Goal: Information Seeking & Learning: Learn about a topic

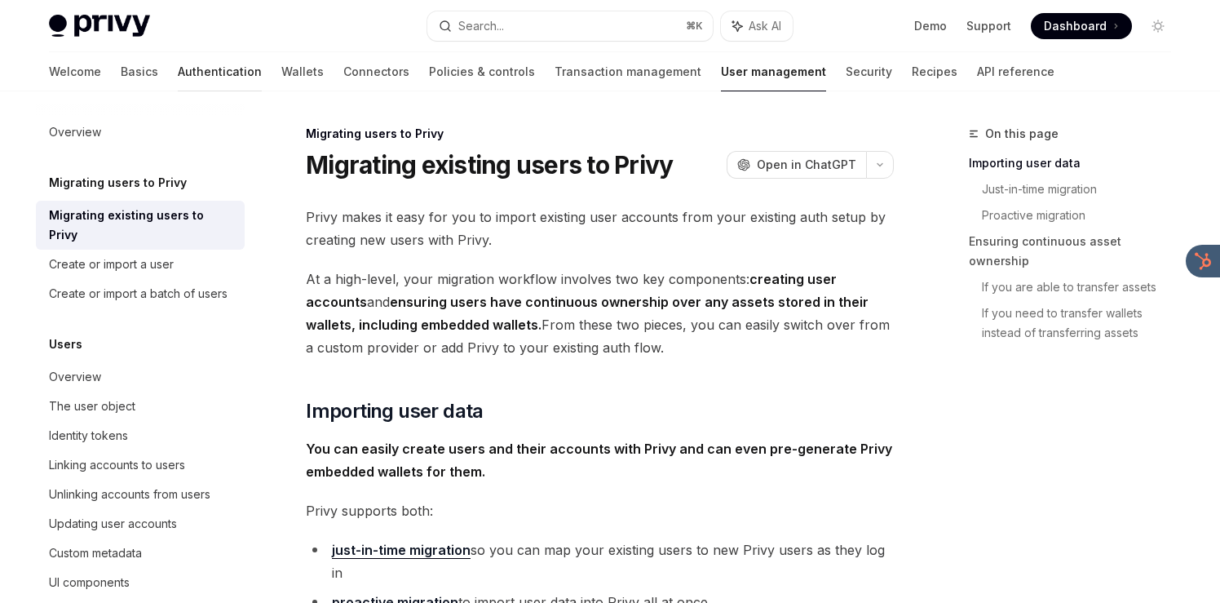
click at [179, 77] on link "Authentication" at bounding box center [220, 71] width 84 height 39
click at [209, 135] on div "Overview" at bounding box center [142, 132] width 186 height 20
click at [178, 75] on link "Authentication" at bounding box center [220, 71] width 84 height 39
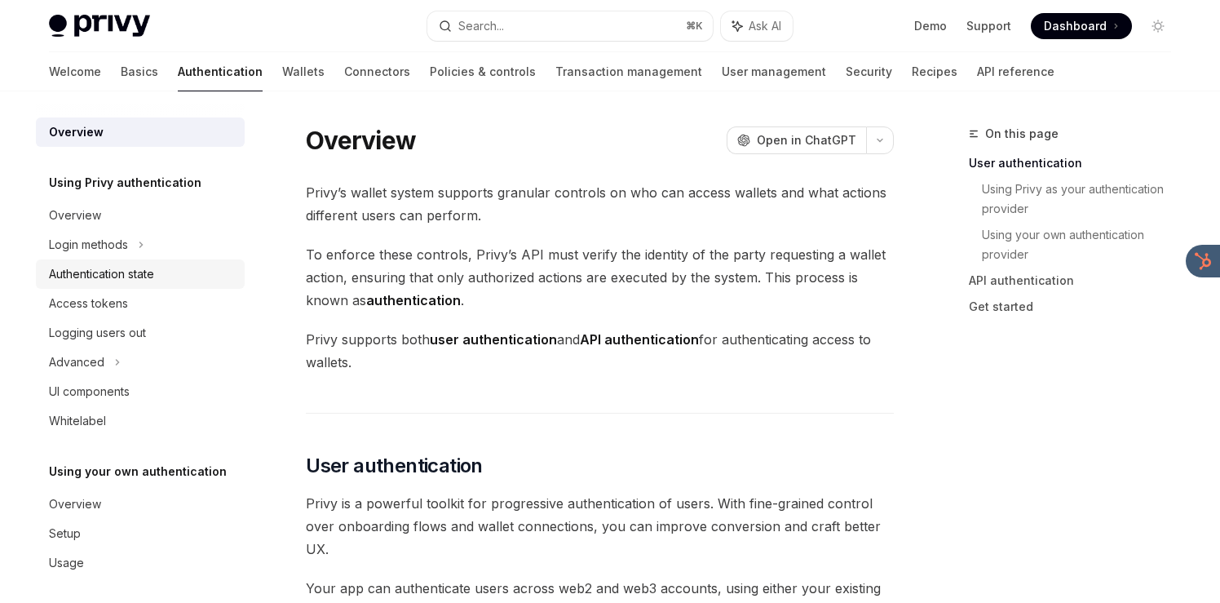
click at [133, 283] on div "Authentication state" at bounding box center [101, 274] width 105 height 20
type textarea "*"
click at [148, 219] on div "Overview" at bounding box center [142, 216] width 186 height 20
type textarea "*"
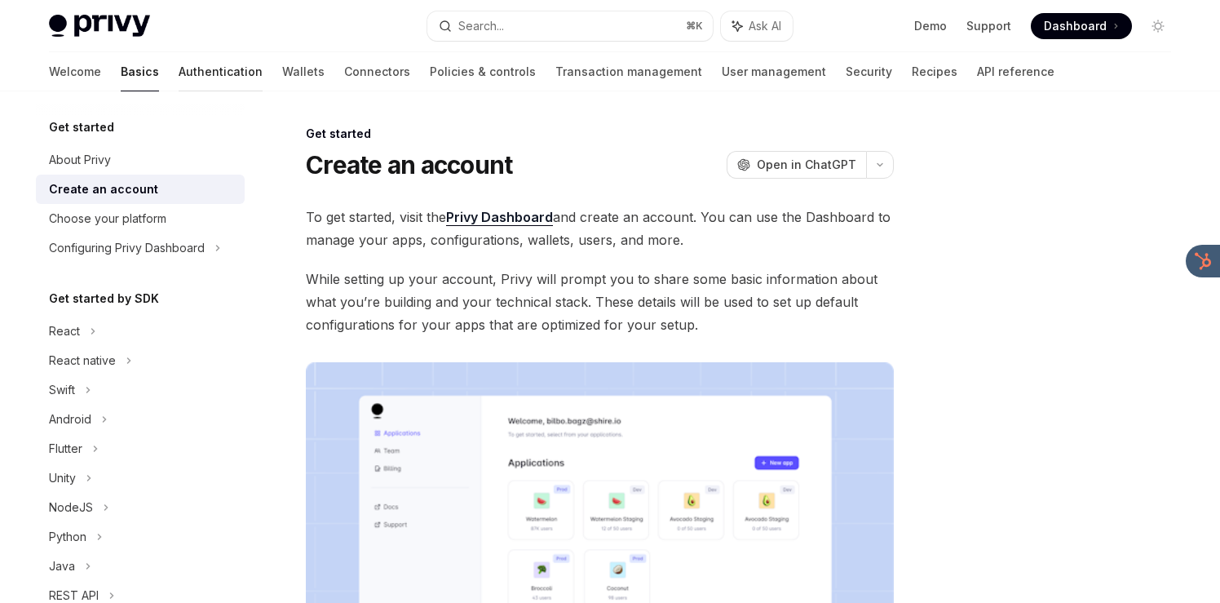
click at [179, 80] on link "Authentication" at bounding box center [221, 71] width 84 height 39
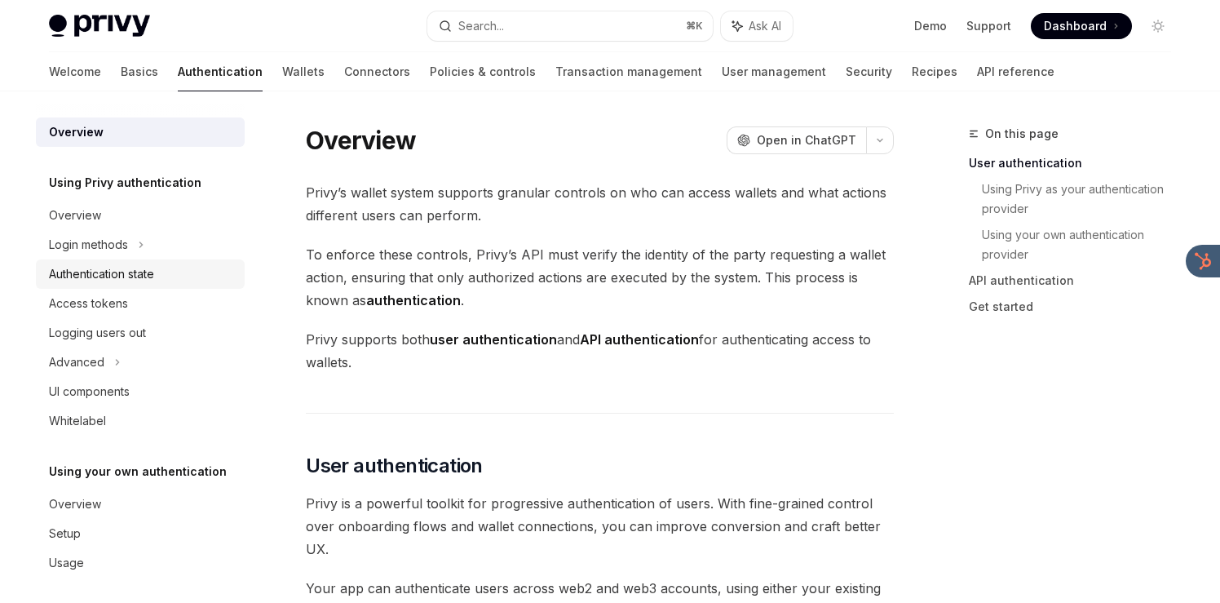
click at [141, 273] on div "Authentication state" at bounding box center [101, 274] width 105 height 20
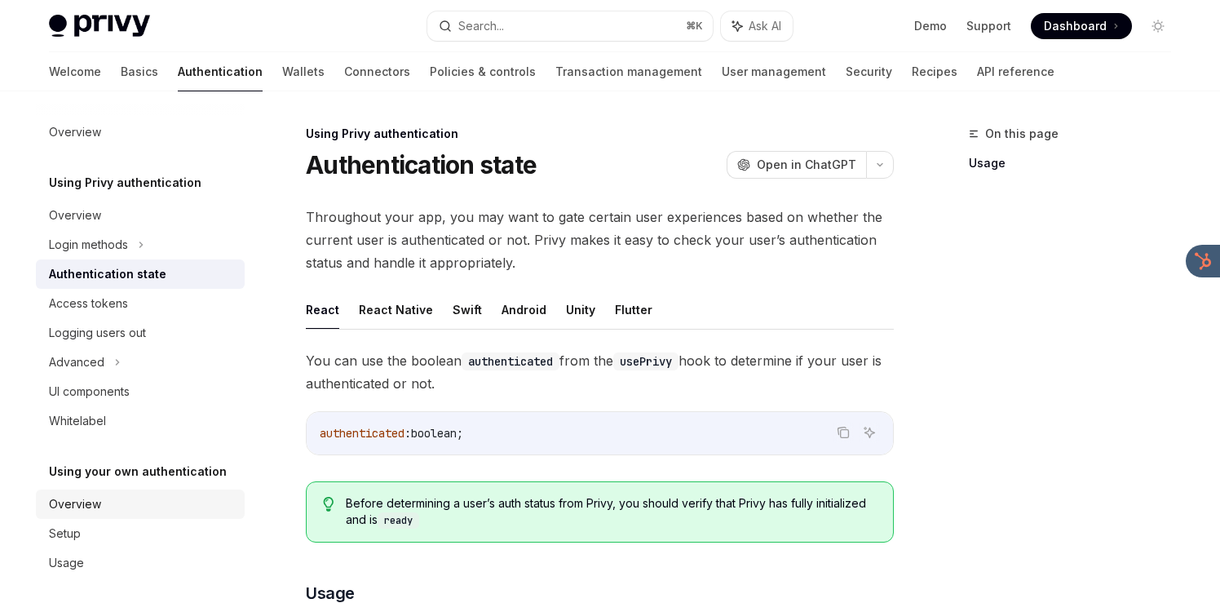
click at [105, 497] on div "Overview" at bounding box center [142, 504] width 186 height 20
type textarea "*"
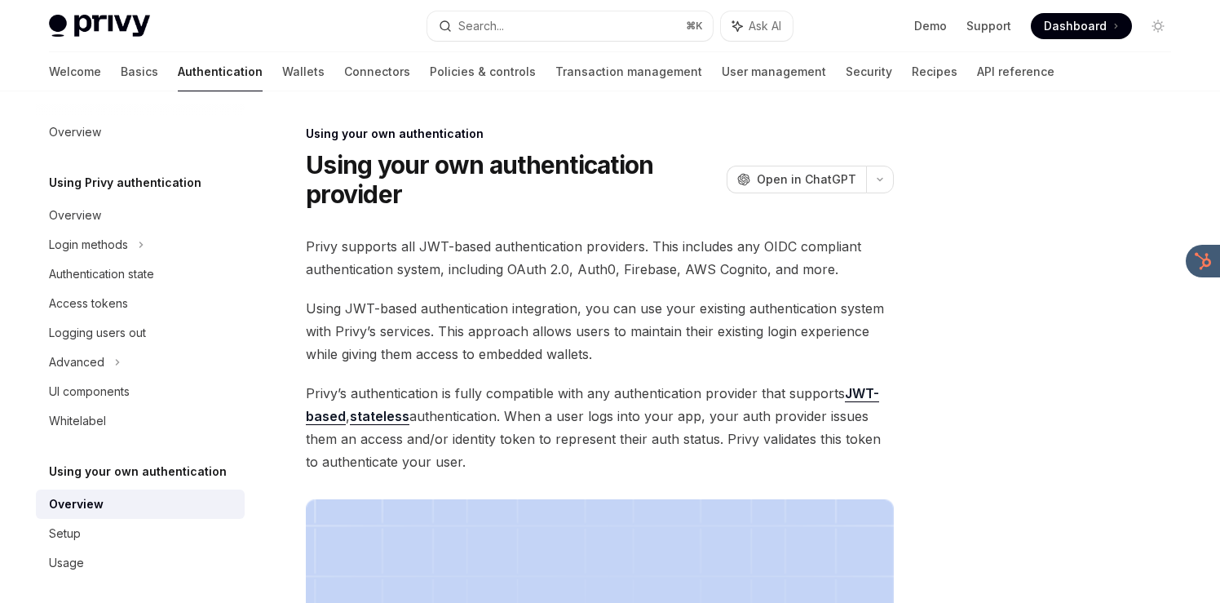
drag, startPoint x: 589, startPoint y: 154, endPoint x: 541, endPoint y: 452, distance: 301.5
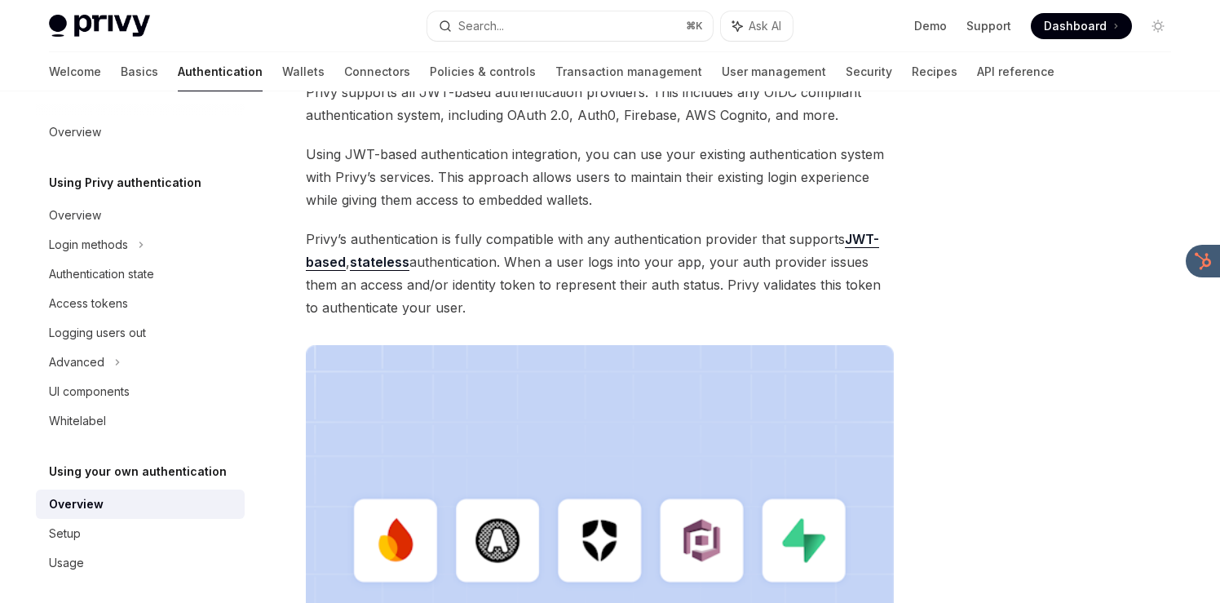
scroll to position [156, 0]
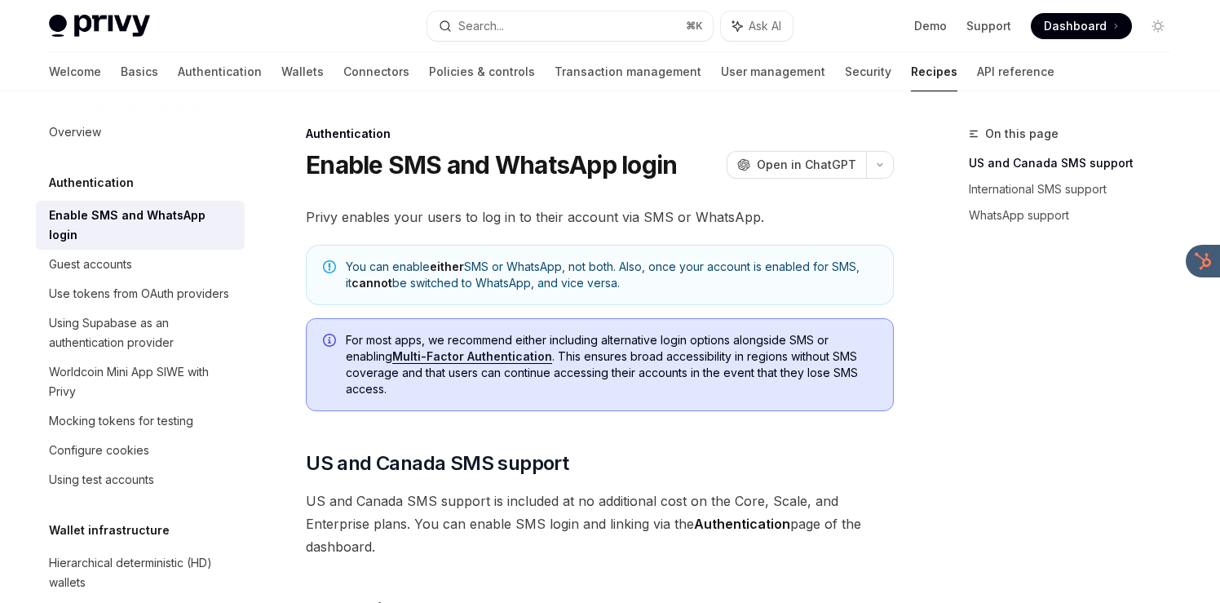
click at [206, 214] on div "Enable SMS and WhatsApp login" at bounding box center [142, 225] width 186 height 39
type textarea "*"
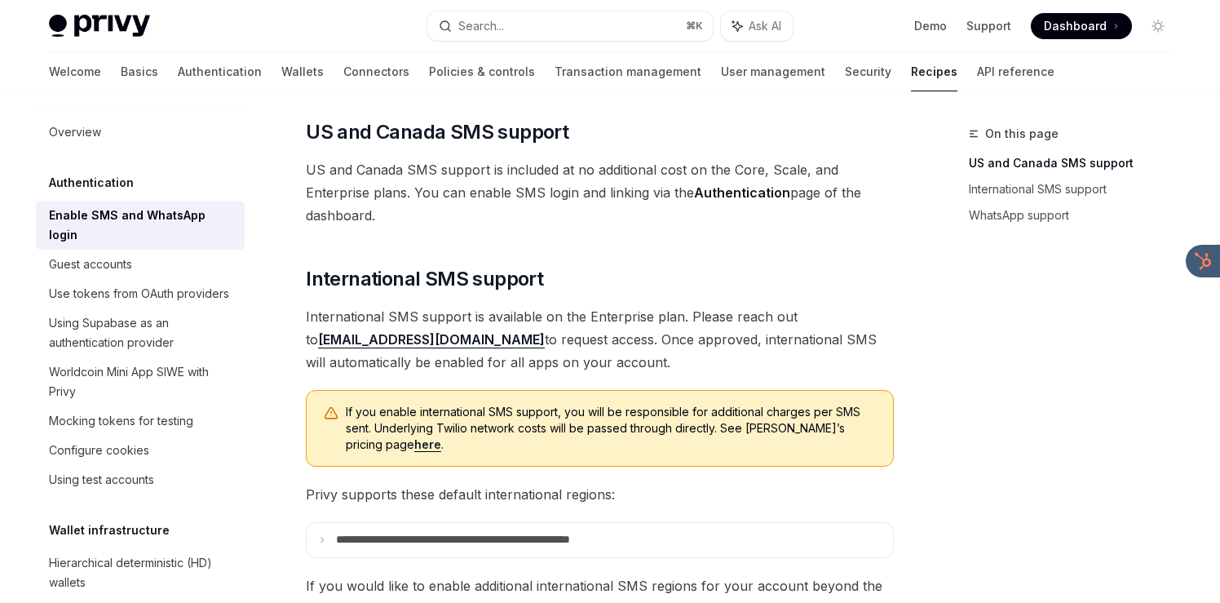
scroll to position [333, 0]
click at [587, 26] on button "Search... ⌘ K" at bounding box center [569, 25] width 285 height 29
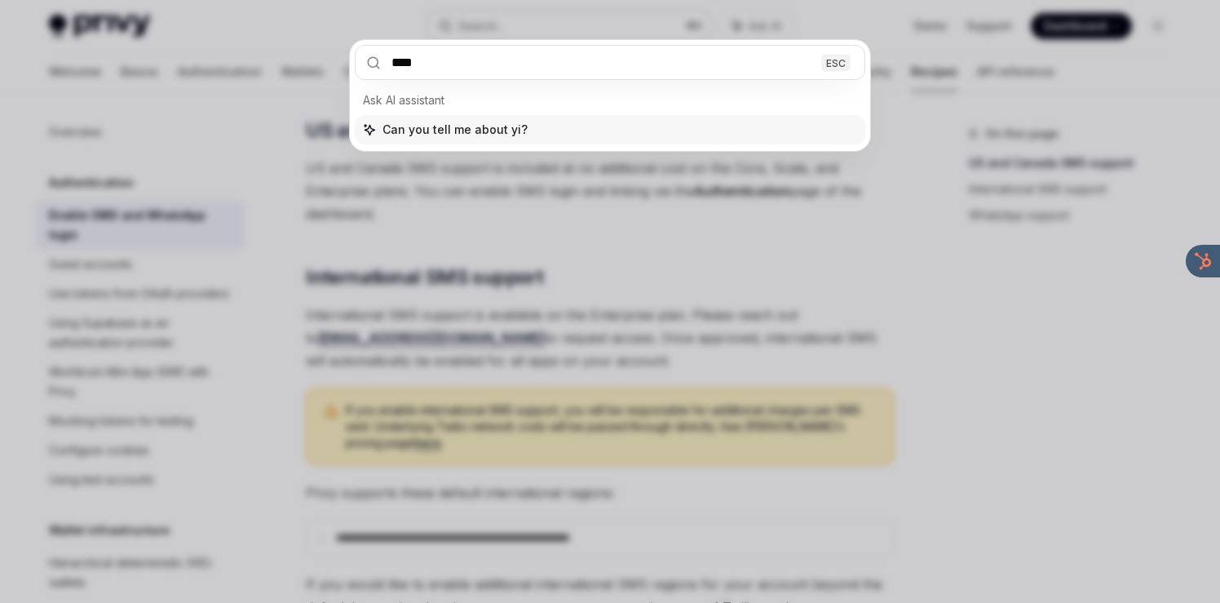
type input "*****"
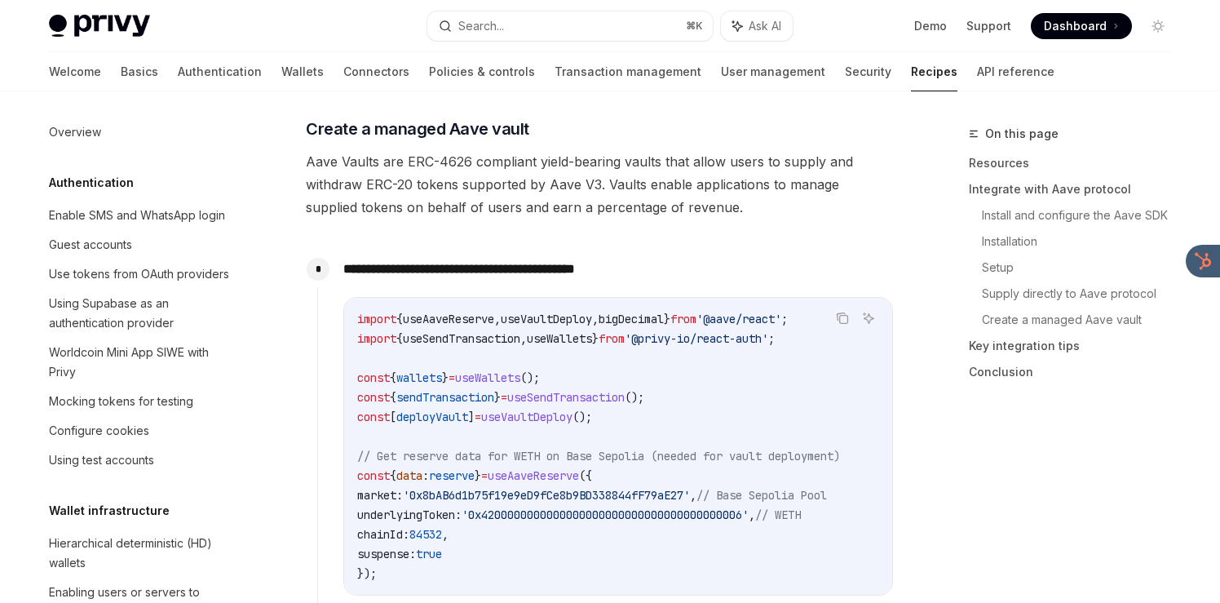
scroll to position [2124, 0]
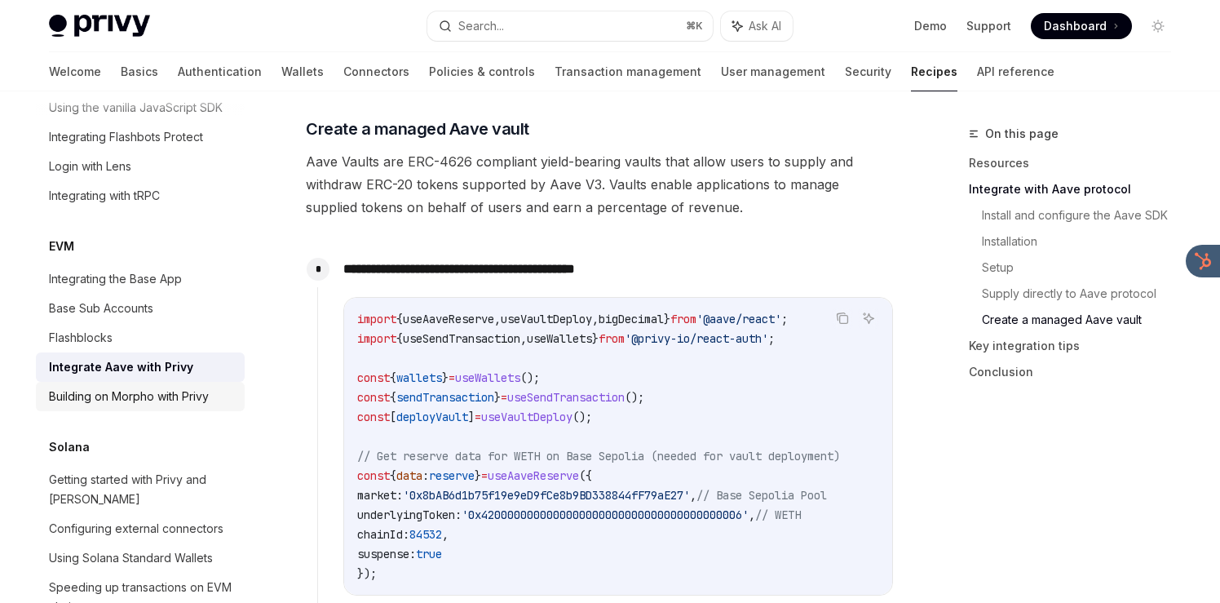
click at [142, 387] on div "Building on Morpho with Privy" at bounding box center [129, 397] width 160 height 20
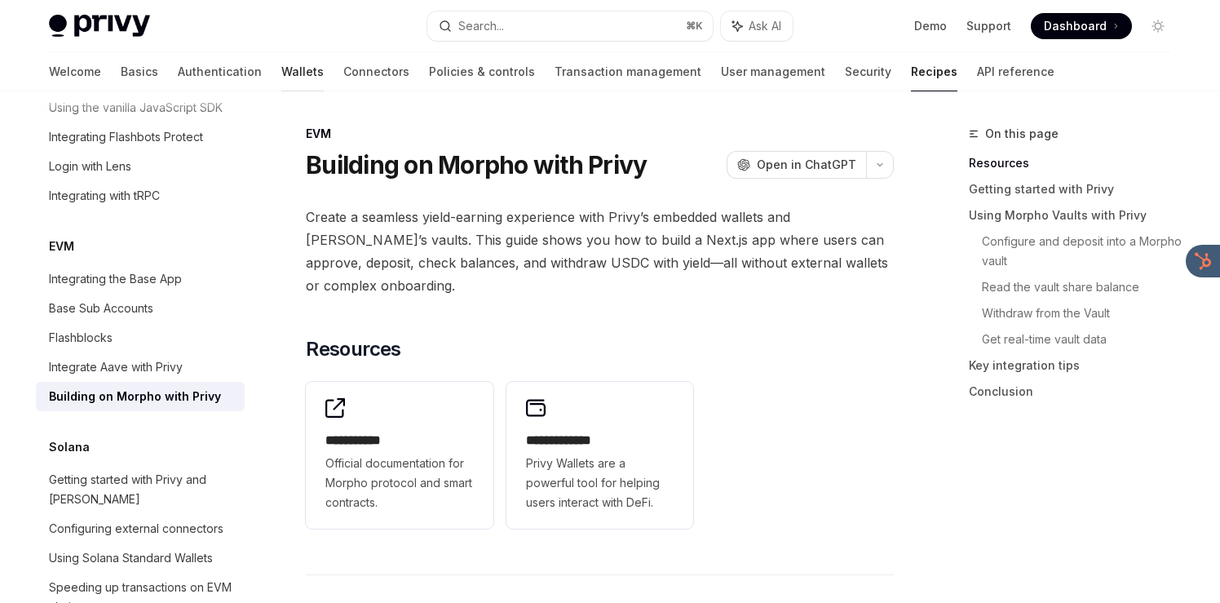
click at [281, 72] on link "Wallets" at bounding box center [302, 71] width 42 height 39
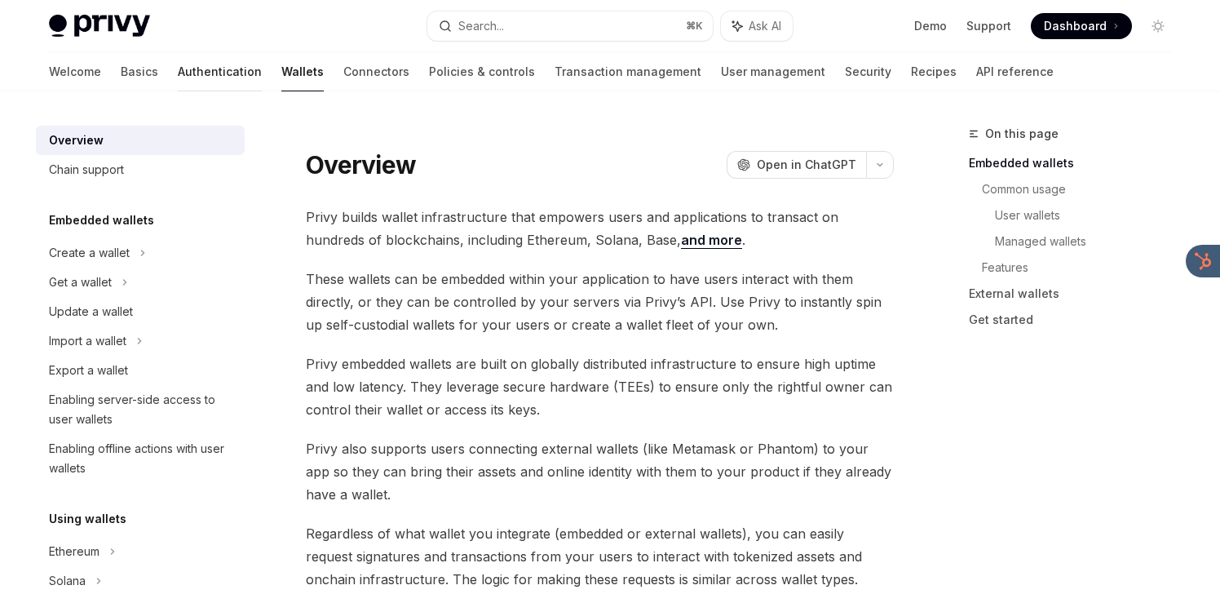
click at [178, 64] on link "Authentication" at bounding box center [220, 71] width 84 height 39
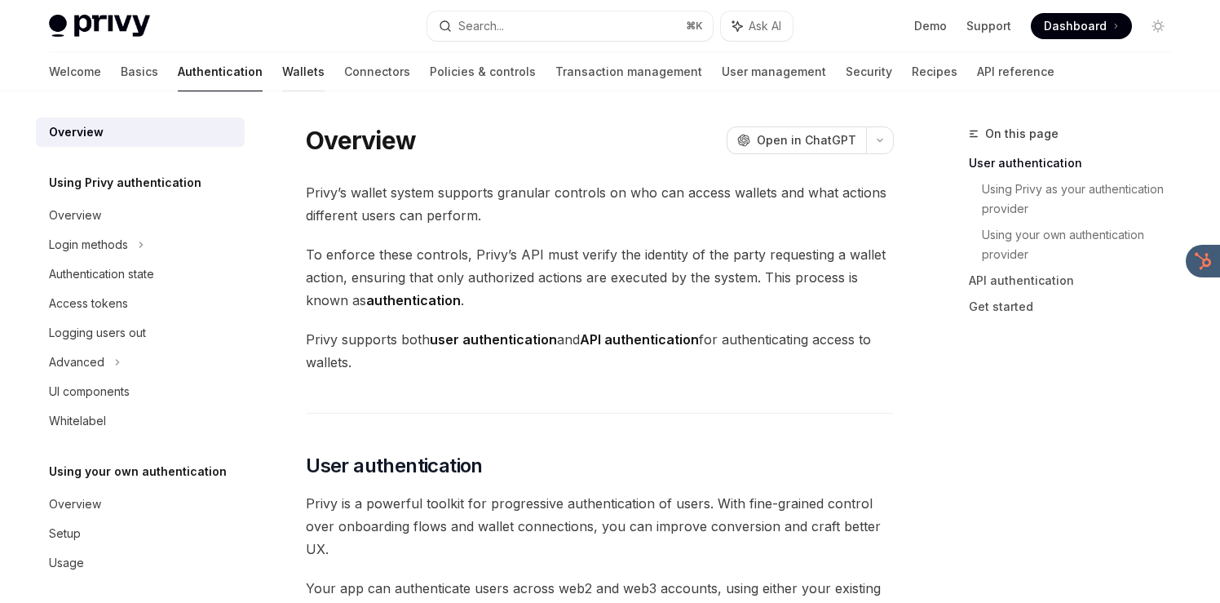
click at [282, 71] on link "Wallets" at bounding box center [303, 71] width 42 height 39
type textarea "*"
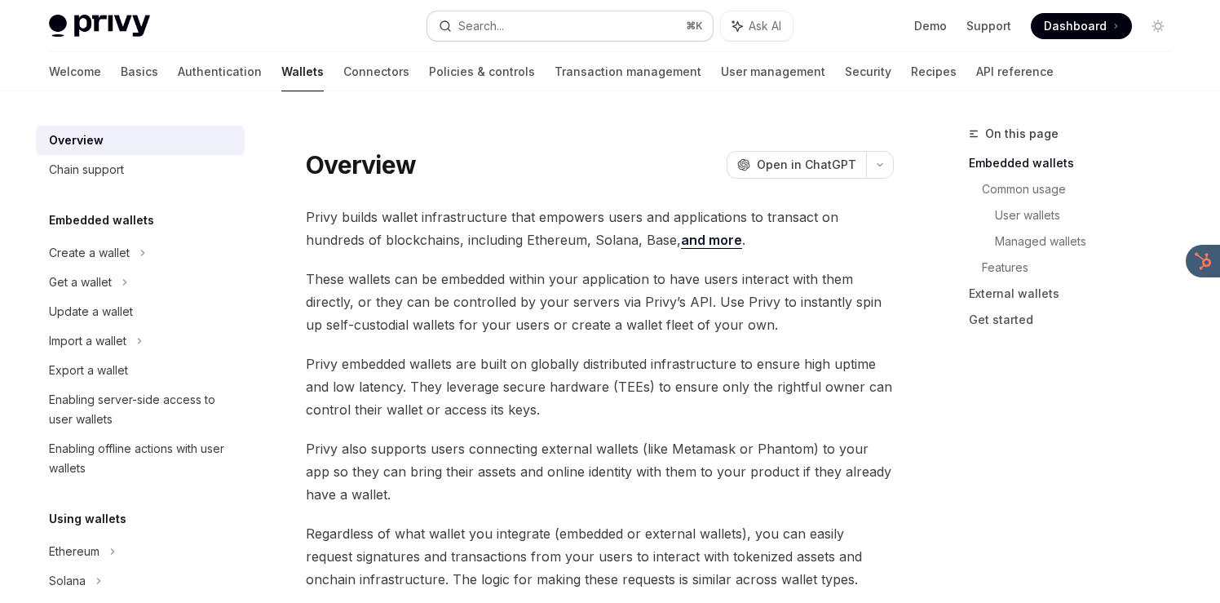
click at [504, 30] on div "Search..." at bounding box center [481, 26] width 46 height 20
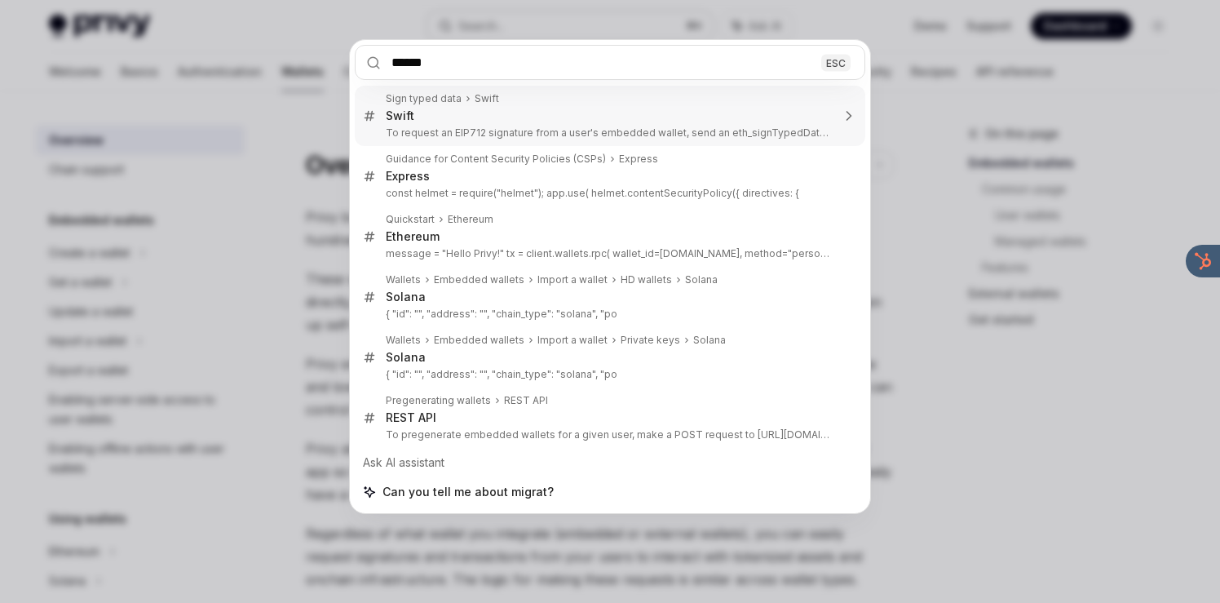
type input "******"
click at [289, 180] on div "****** ESC Sign typed data Swift Swift To request an EIP712 signature from a us…" at bounding box center [610, 301] width 1220 height 603
